Goal: Task Accomplishment & Management: Complete application form

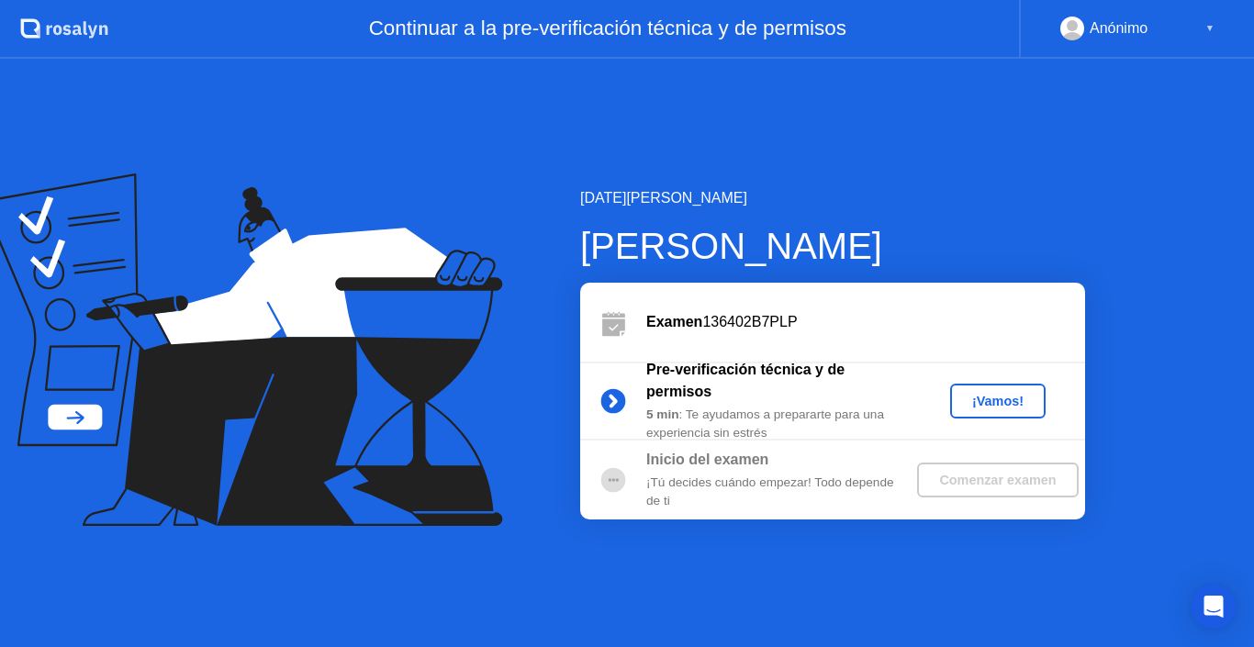
click at [995, 397] on div "¡Vamos!" at bounding box center [997, 401] width 81 height 15
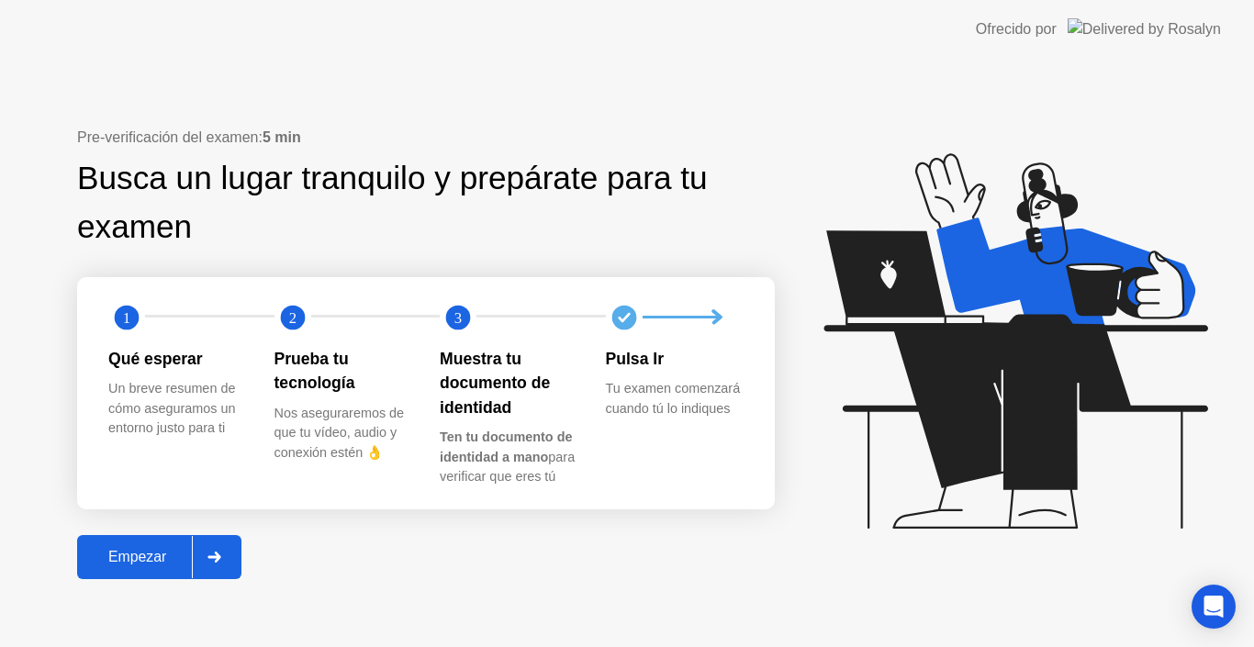
click at [129, 565] on div "Empezar" at bounding box center [137, 557] width 109 height 17
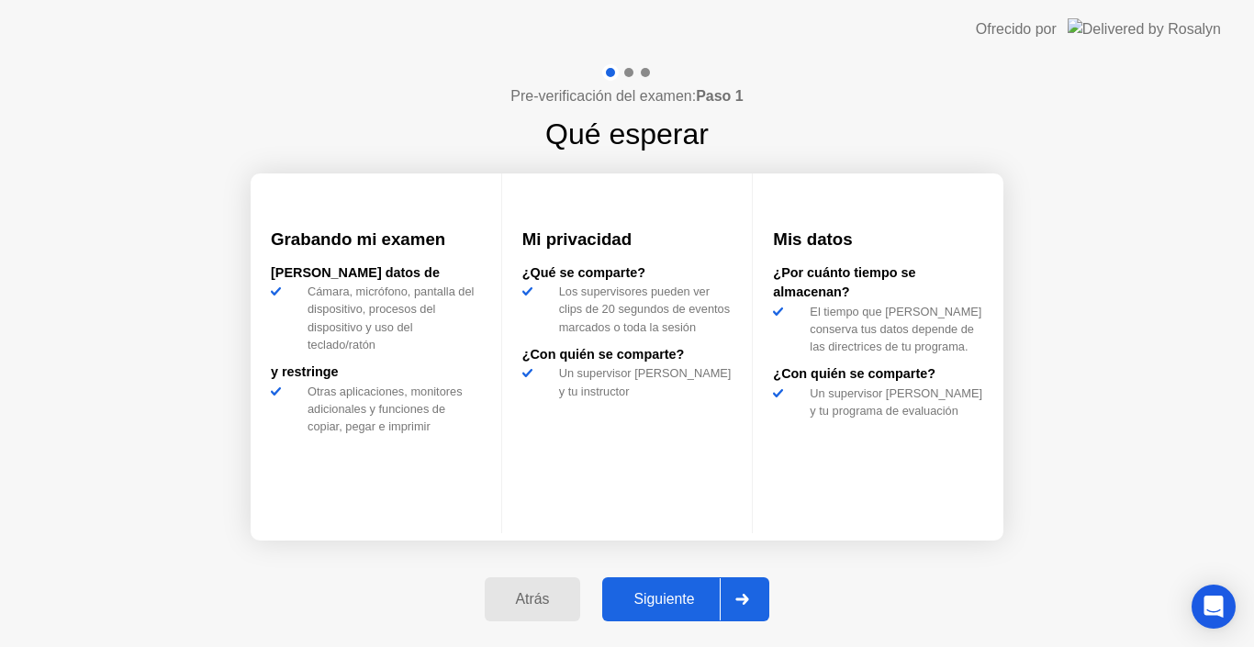
click at [676, 594] on div "Siguiente" at bounding box center [664, 599] width 112 height 17
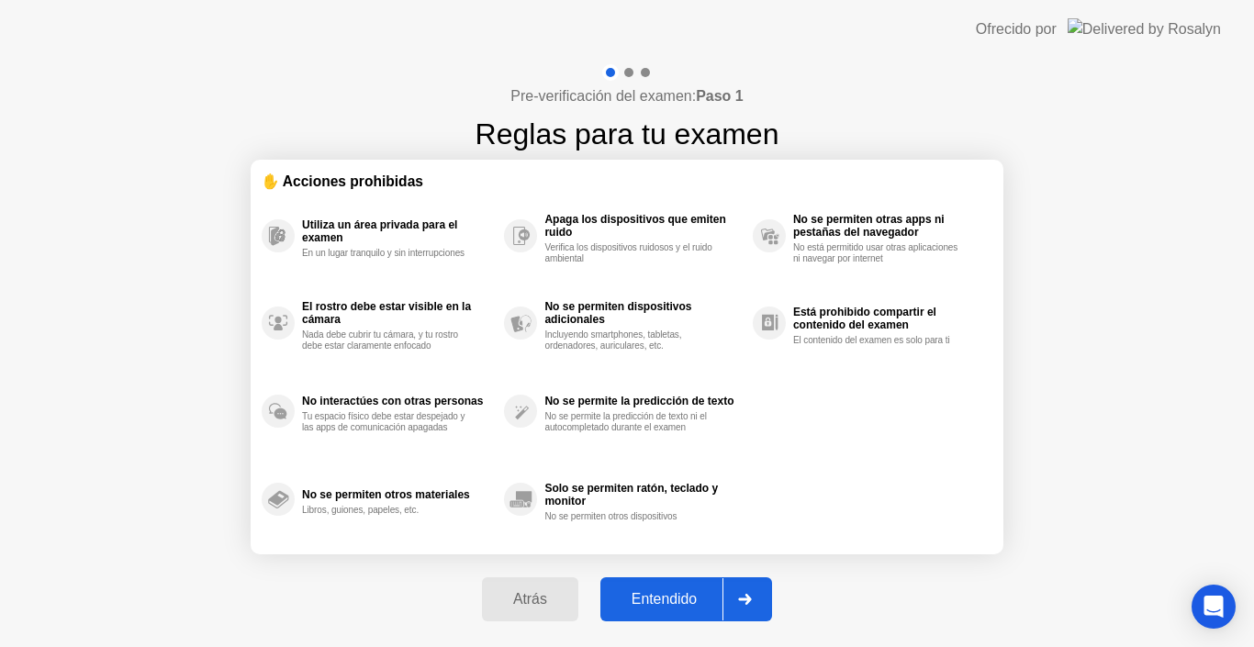
click at [678, 596] on div "Entendido" at bounding box center [664, 599] width 117 height 17
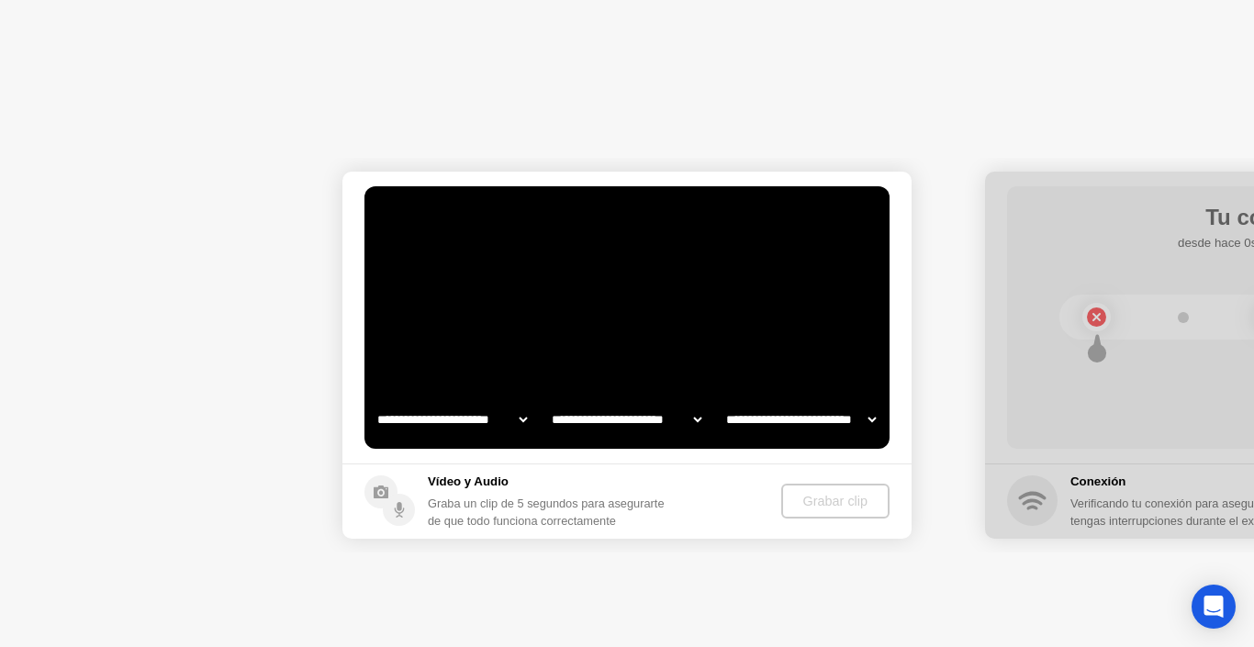
select select "**********"
select select "*******"
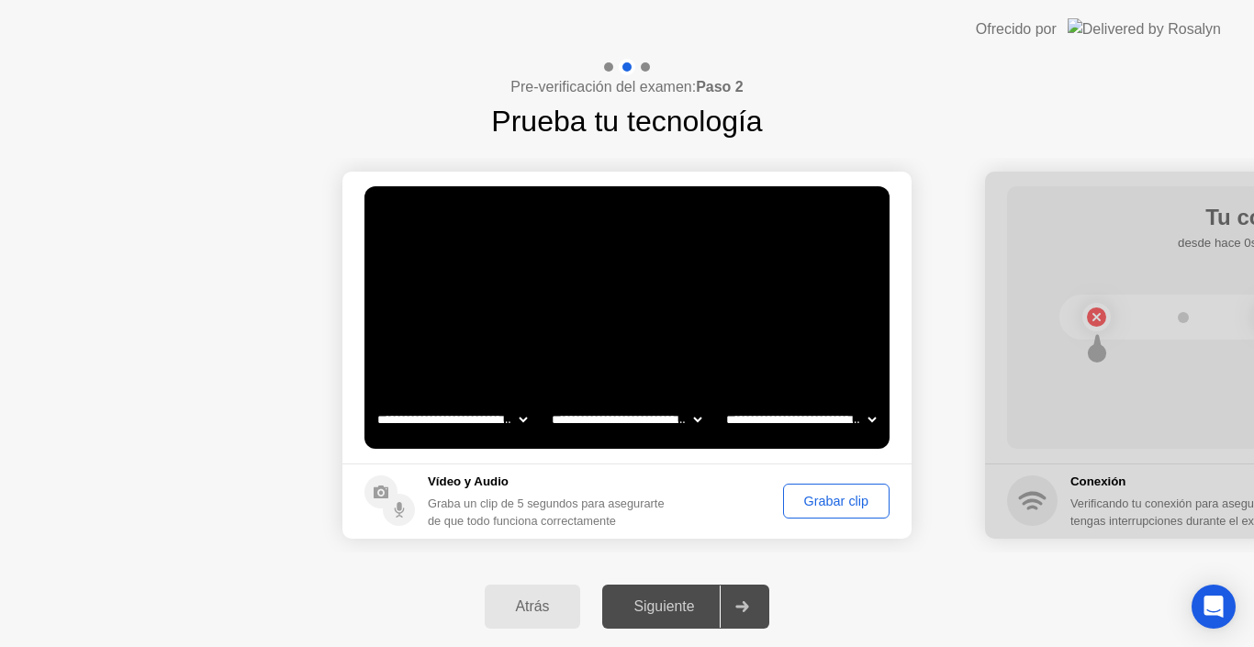
click at [843, 501] on div "Grabar clip" at bounding box center [836, 501] width 94 height 15
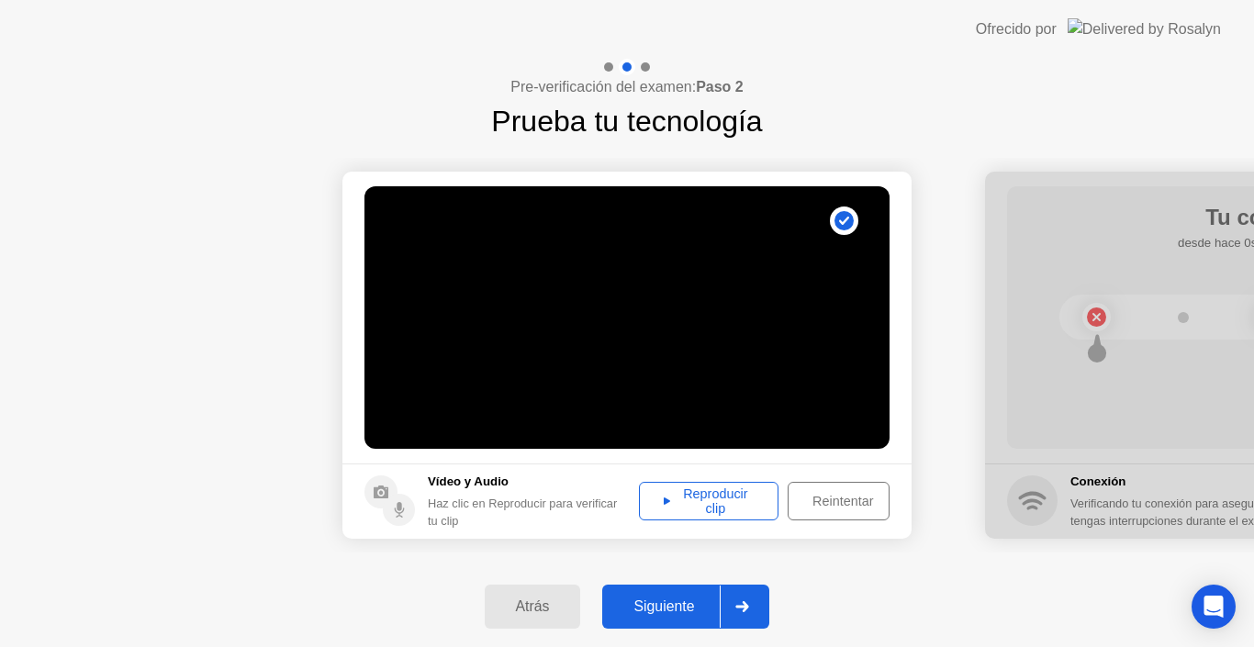
click at [717, 494] on div "Reproducir clip" at bounding box center [708, 501] width 127 height 29
click at [692, 606] on div "Siguiente" at bounding box center [664, 607] width 112 height 17
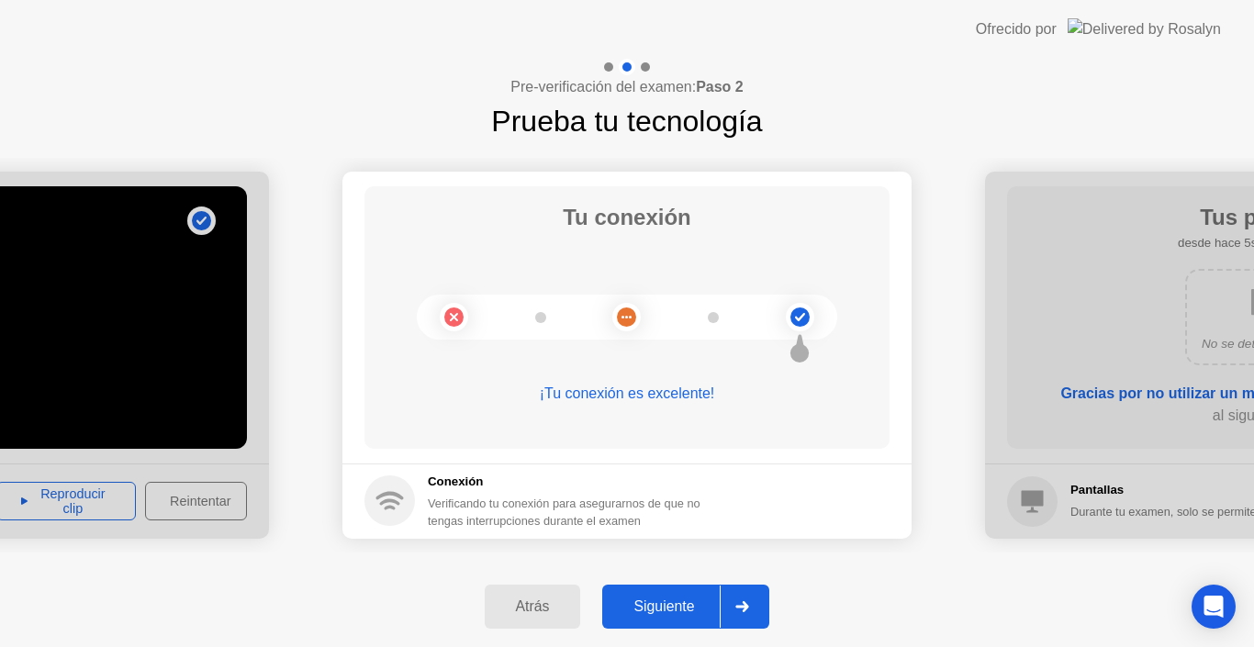
click at [696, 601] on div "Siguiente" at bounding box center [664, 607] width 112 height 17
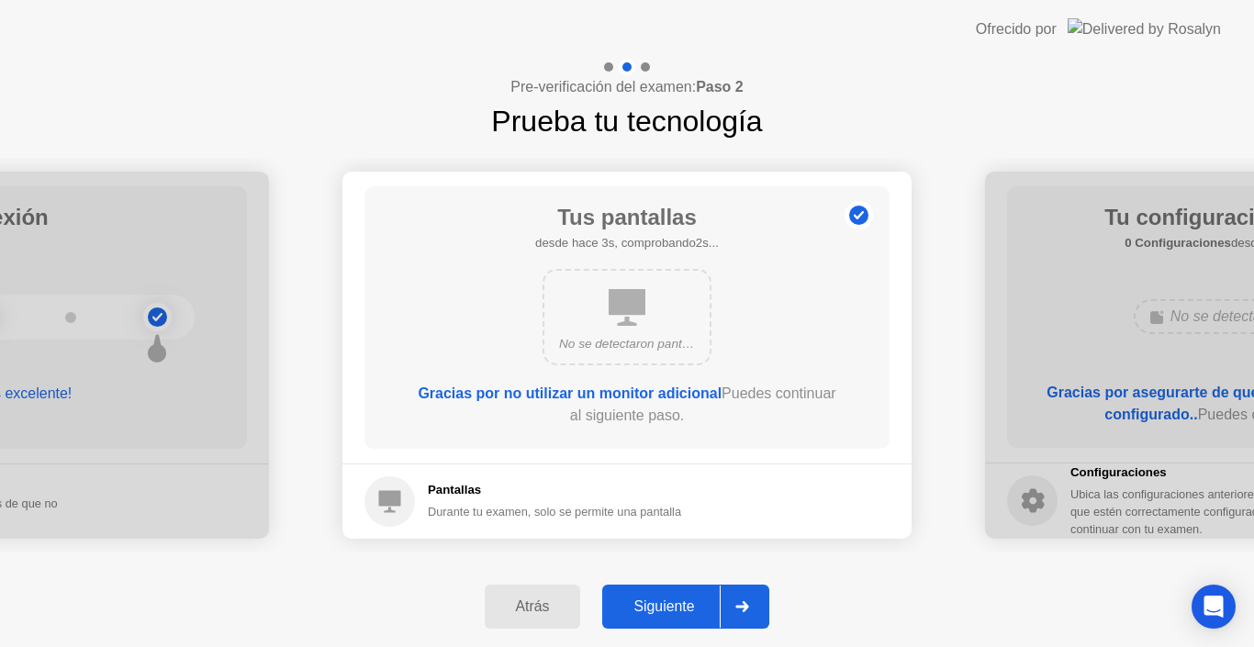
click at [666, 606] on div "Siguiente" at bounding box center [664, 607] width 112 height 17
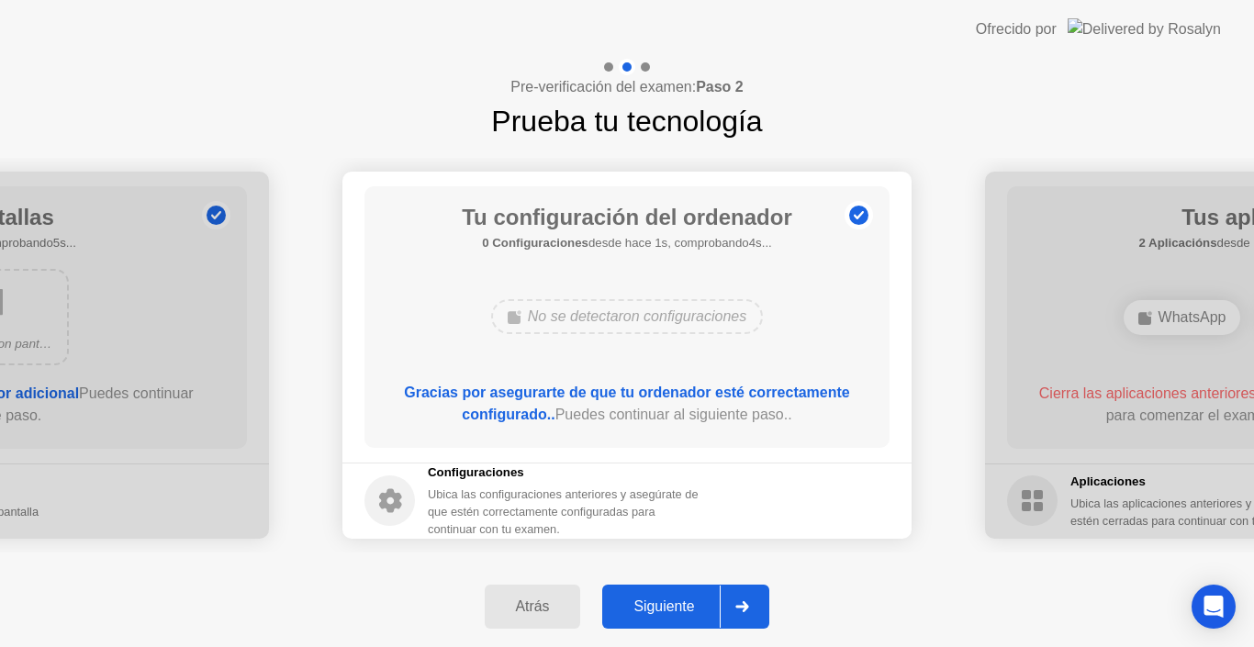
click at [666, 606] on div "Siguiente" at bounding box center [664, 607] width 112 height 17
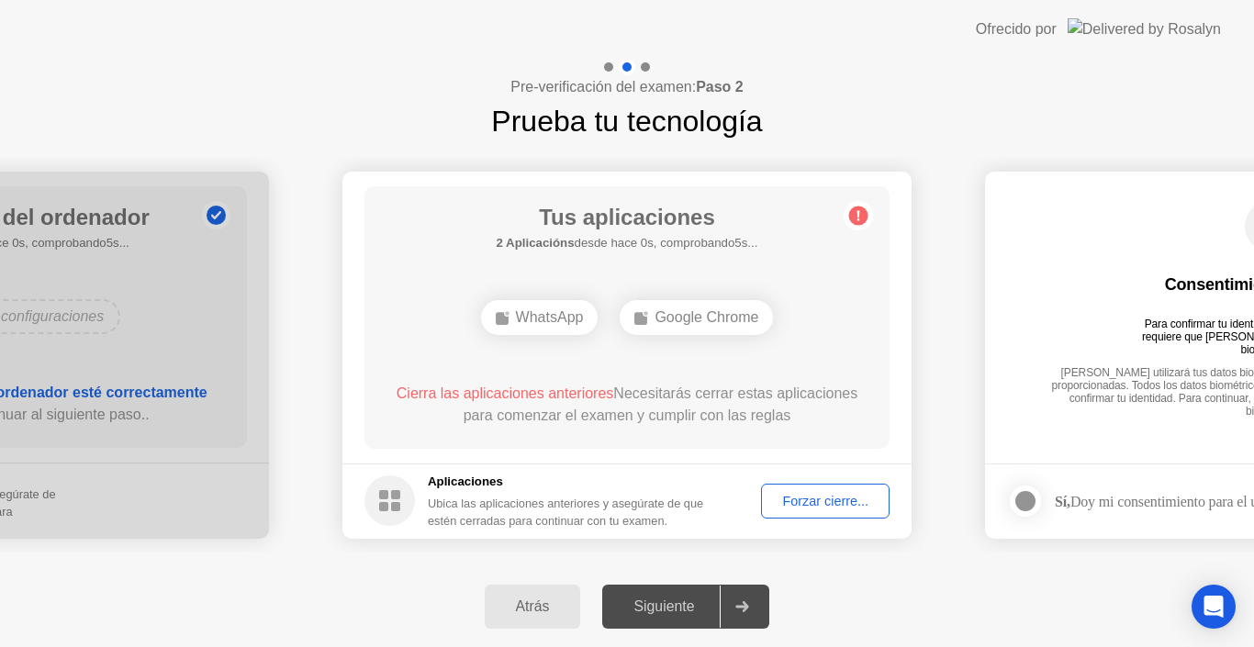
click at [801, 501] on div "Forzar cierre..." at bounding box center [825, 501] width 116 height 15
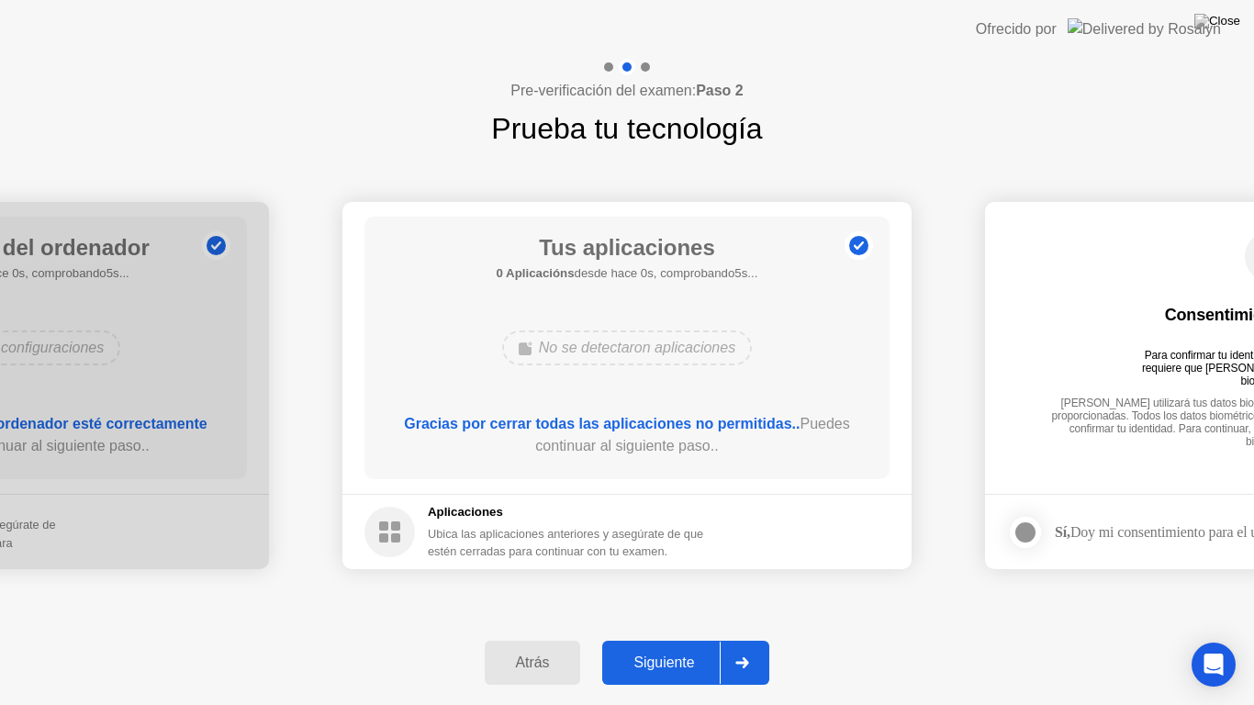
click at [656, 646] on div "Siguiente" at bounding box center [664, 663] width 112 height 17
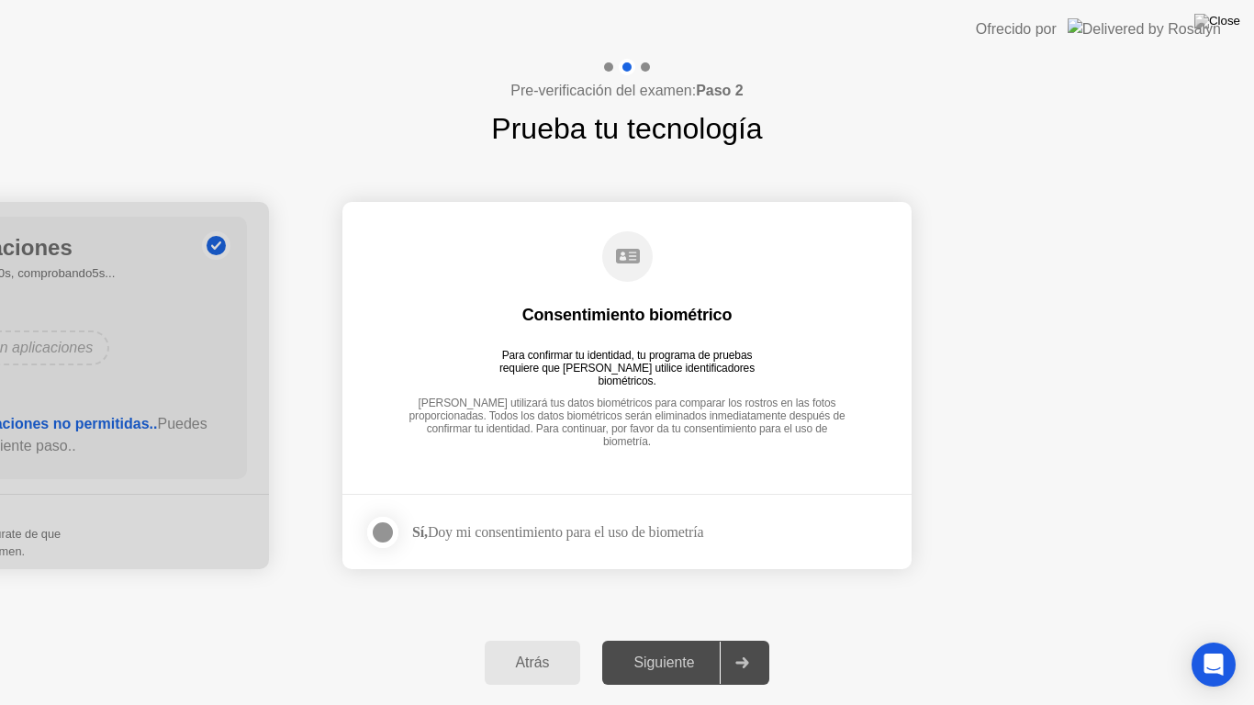
click at [377, 533] on div at bounding box center [383, 532] width 22 height 22
click at [672, 646] on div "Siguiente" at bounding box center [664, 663] width 112 height 17
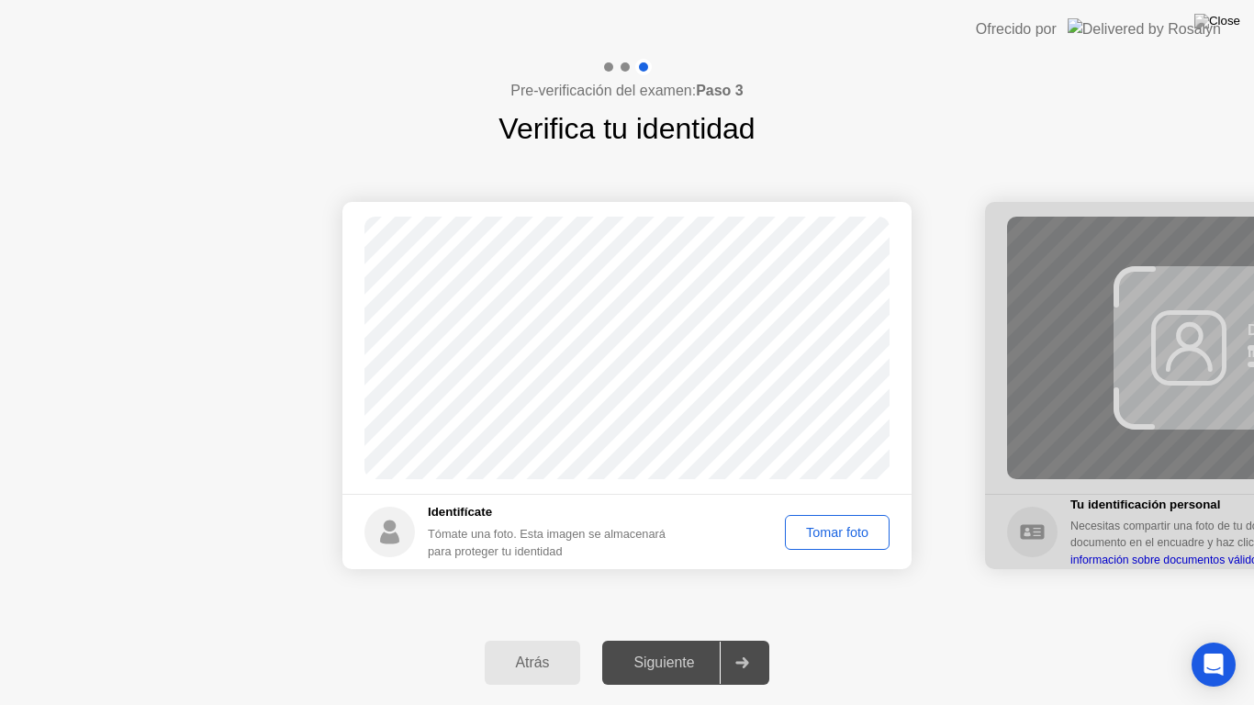
click at [840, 537] on div "Tomar foto" at bounding box center [837, 532] width 92 height 15
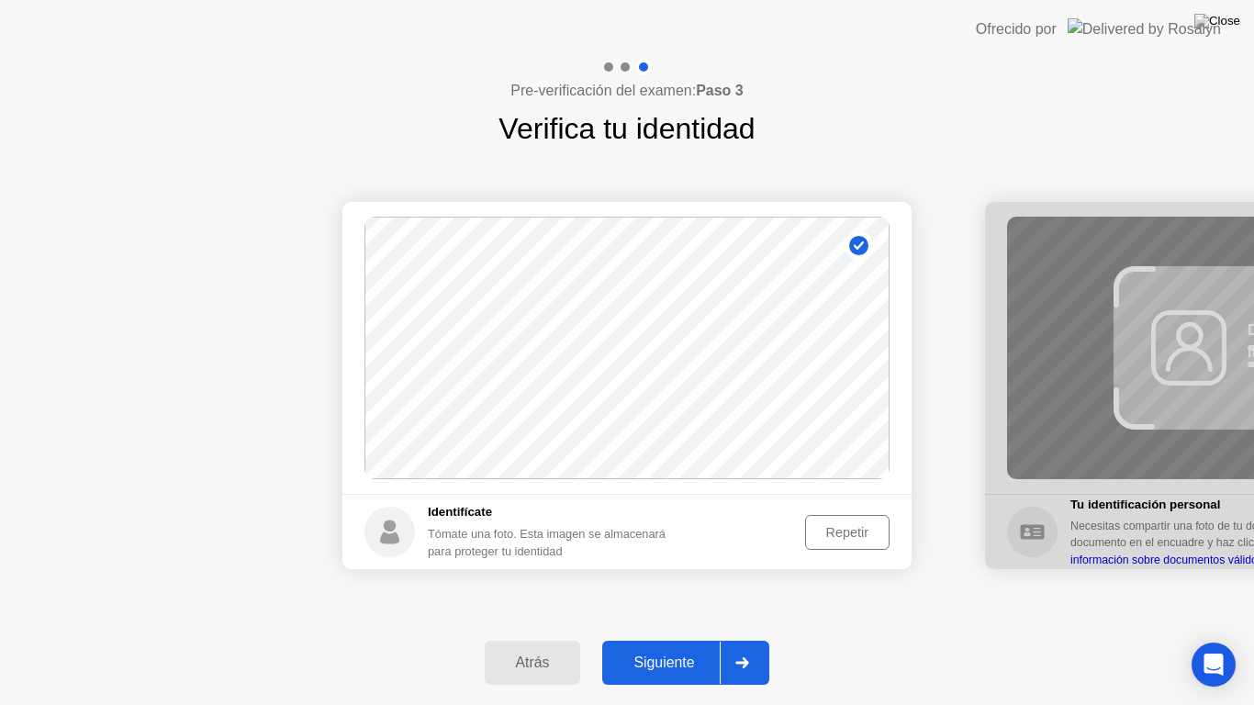
click at [678, 646] on div "Siguiente" at bounding box center [664, 663] width 112 height 17
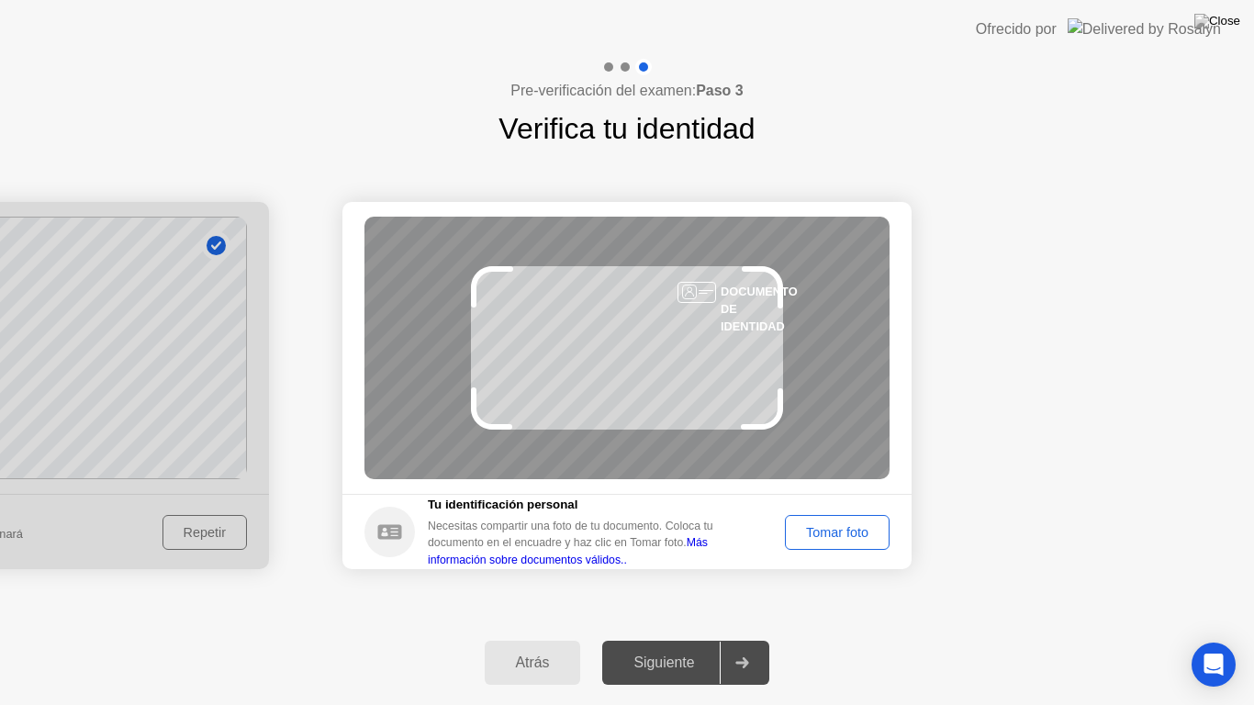
click at [845, 540] on div "Tomar foto" at bounding box center [837, 532] width 92 height 15
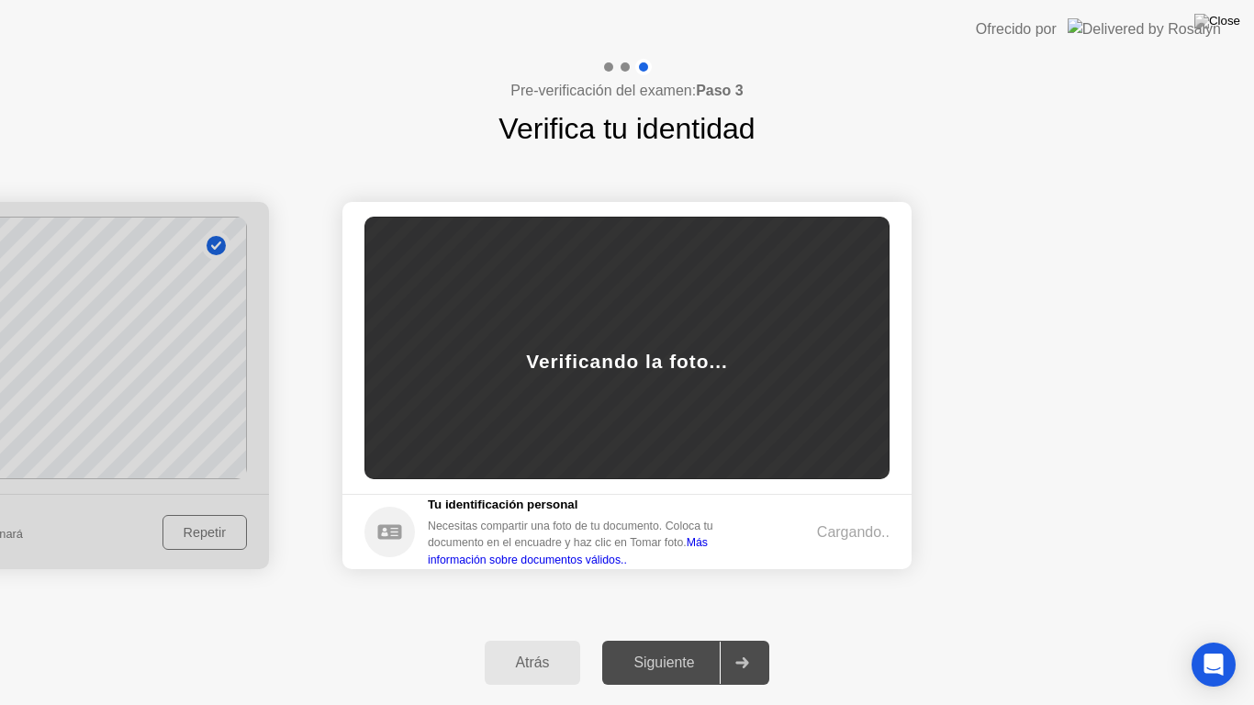
click at [845, 540] on div "Cargando.." at bounding box center [853, 532] width 73 height 22
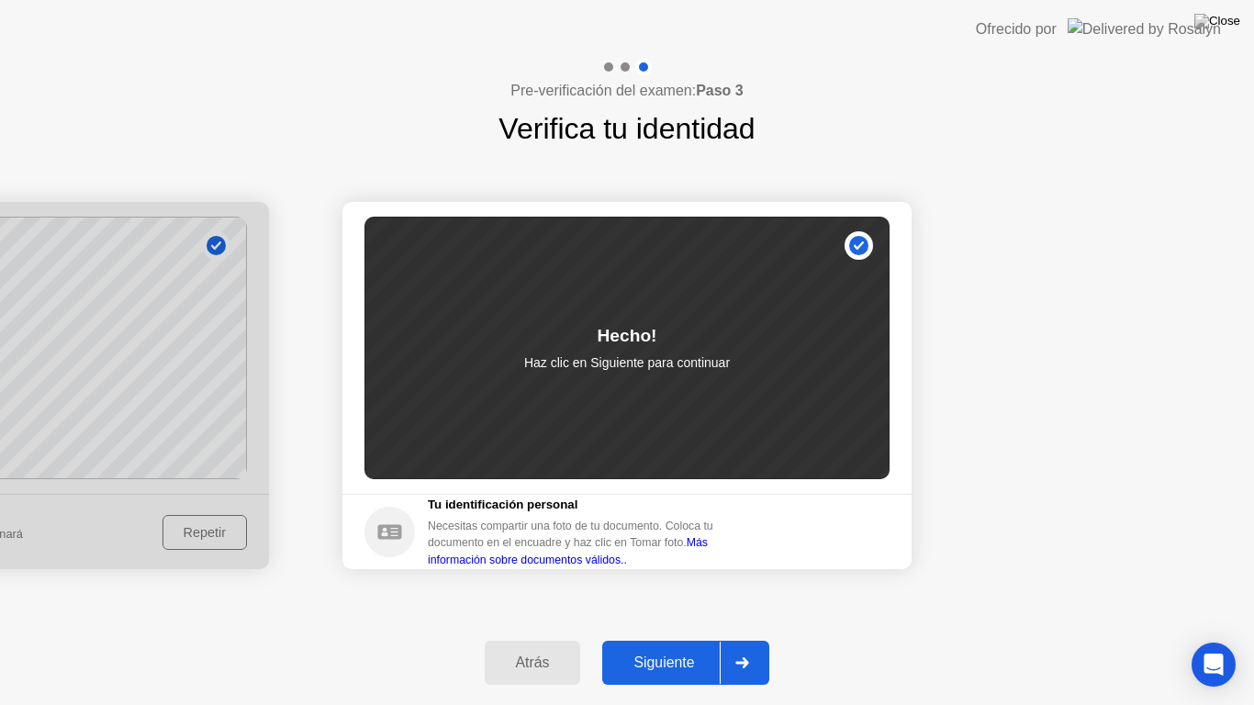
click at [677, 646] on div "Siguiente" at bounding box center [664, 663] width 112 height 17
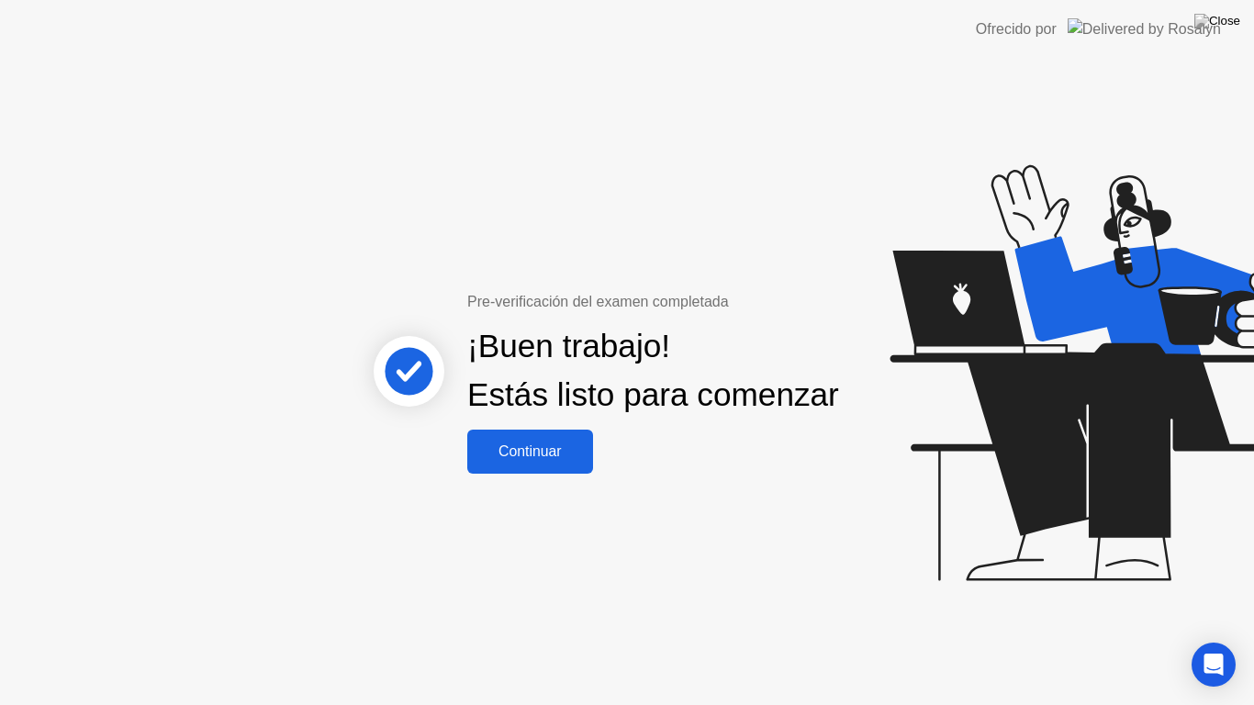
click at [555, 460] on div "Continuar" at bounding box center [530, 451] width 115 height 17
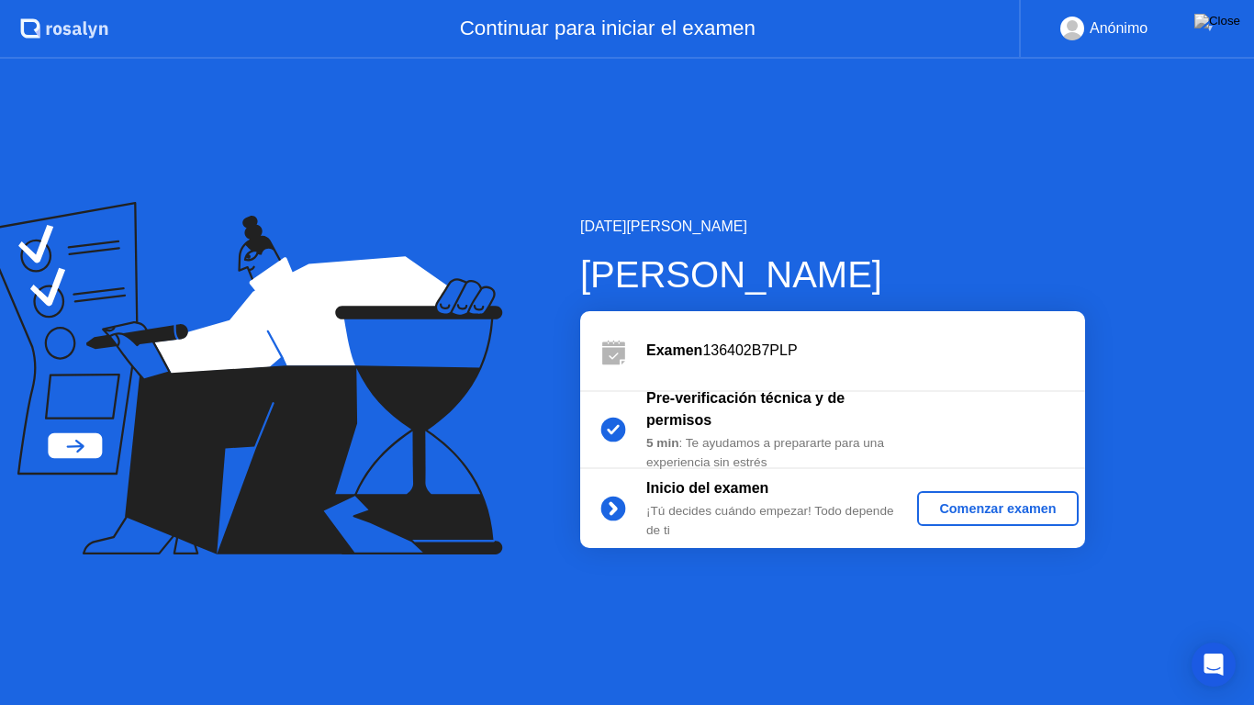
click at [975, 505] on div "Comenzar examen" at bounding box center [997, 508] width 146 height 15
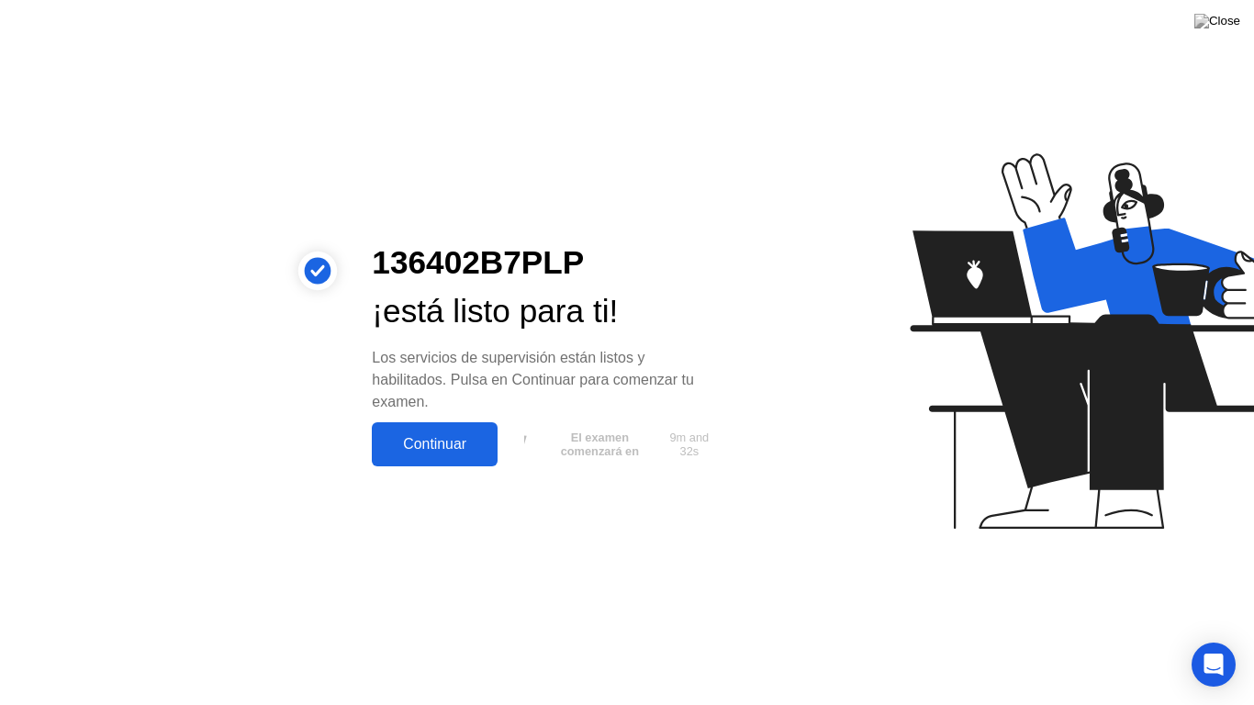
click at [414, 453] on div "Continuar" at bounding box center [434, 444] width 115 height 17
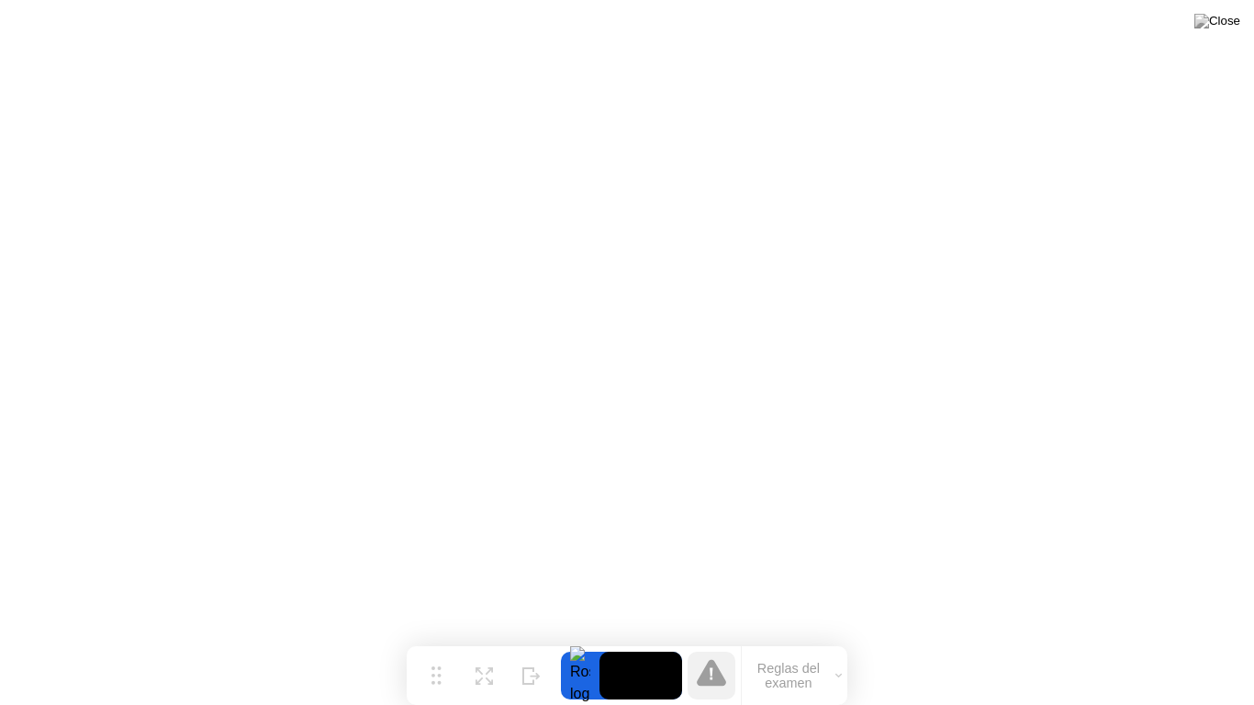
click at [835, 646] on icon at bounding box center [838, 676] width 6 height 6
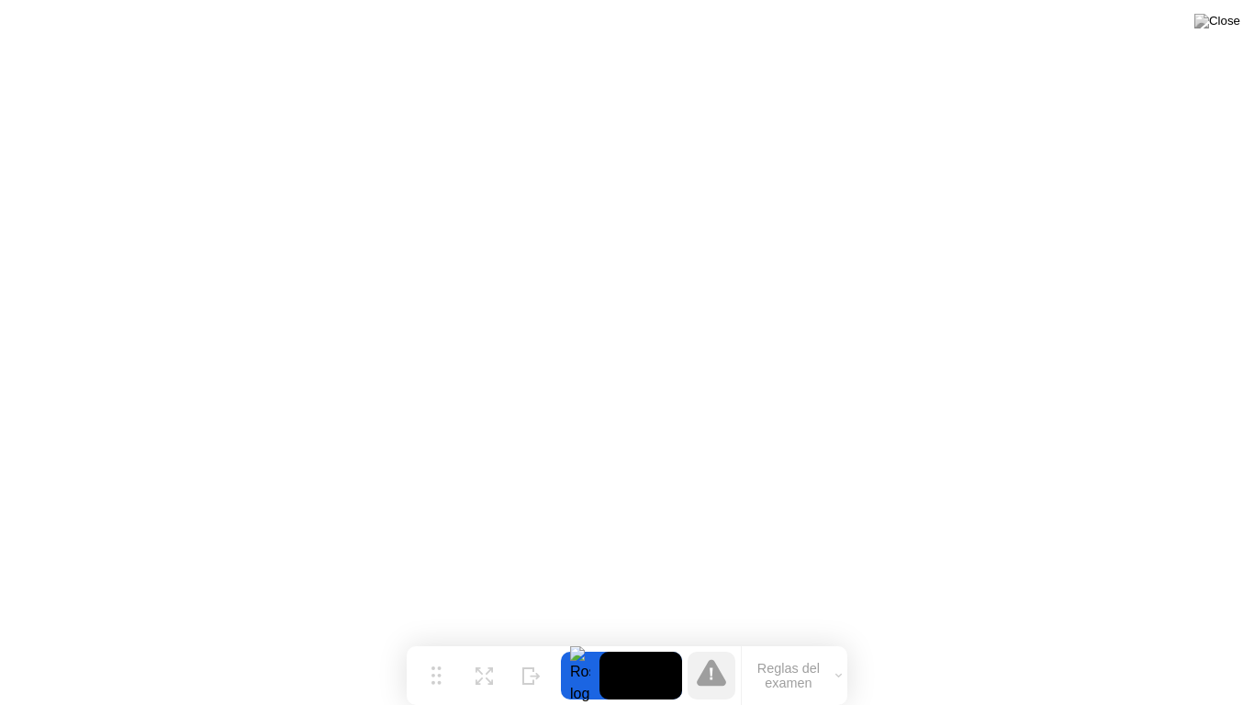
click at [784, 646] on button "Reglas del examen" at bounding box center [795, 675] width 106 height 31
